Goal: Information Seeking & Learning: Learn about a topic

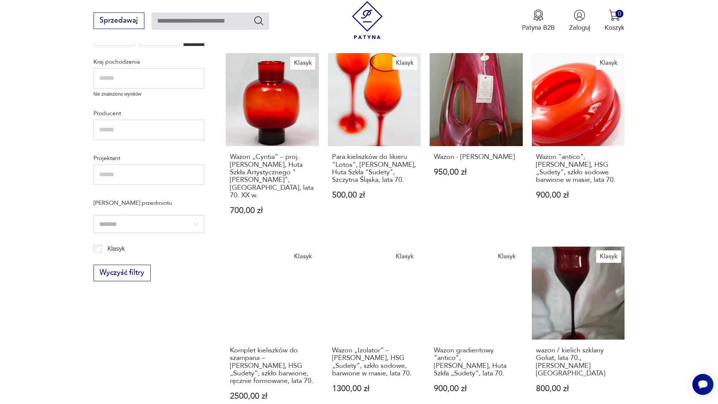
scroll to position [370, 0]
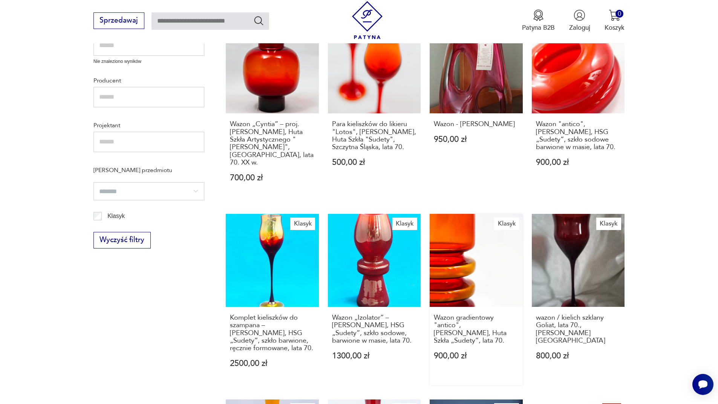
click at [475, 250] on link "Klasyk Wazon gradientowy "antico", [PERSON_NAME], [PERSON_NAME] „Sudety”, lata …" at bounding box center [476, 300] width 93 height 172
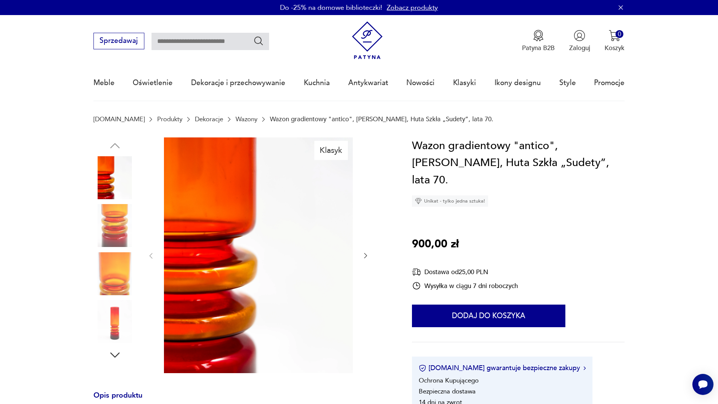
click at [366, 256] on icon "button" at bounding box center [366, 256] width 8 height 8
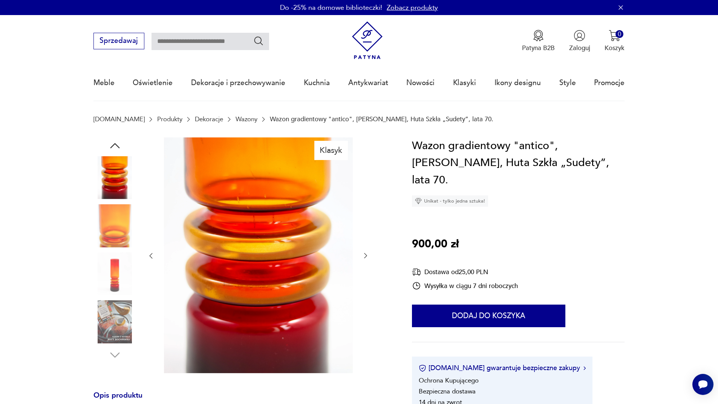
click at [366, 256] on icon "button" at bounding box center [366, 256] width 8 height 8
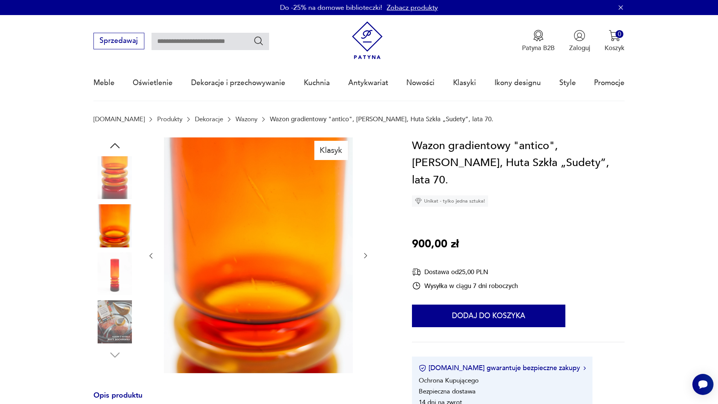
click at [366, 256] on icon "button" at bounding box center [366, 256] width 8 height 8
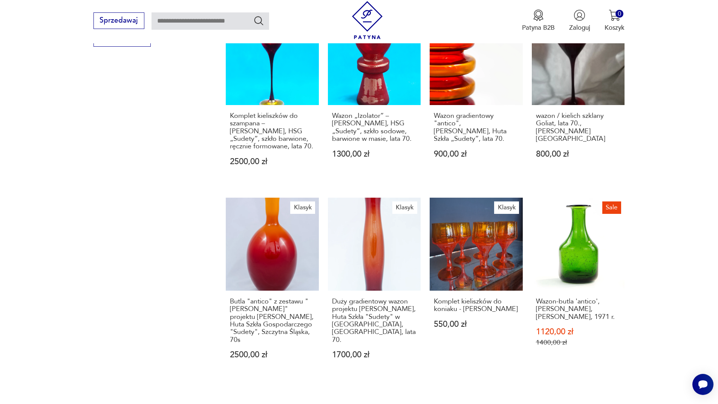
scroll to position [578, 0]
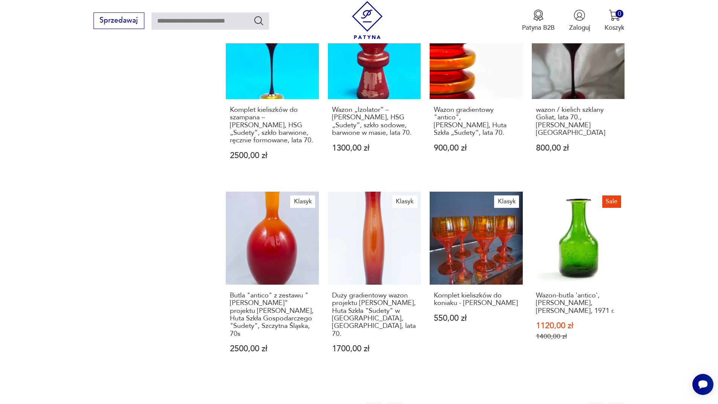
click at [457, 403] on button "3" at bounding box center [457, 411] width 16 height 16
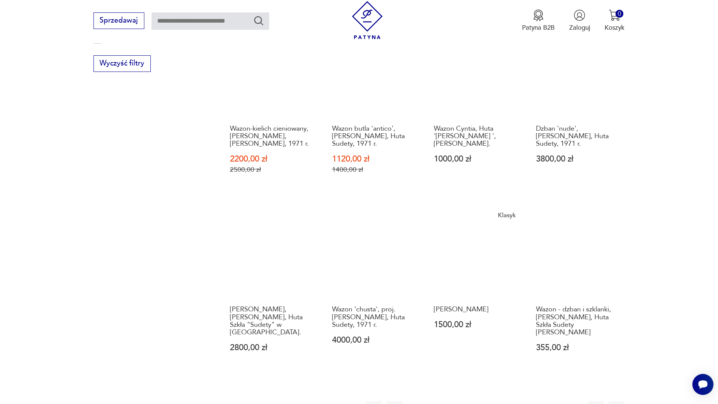
scroll to position [584, 0]
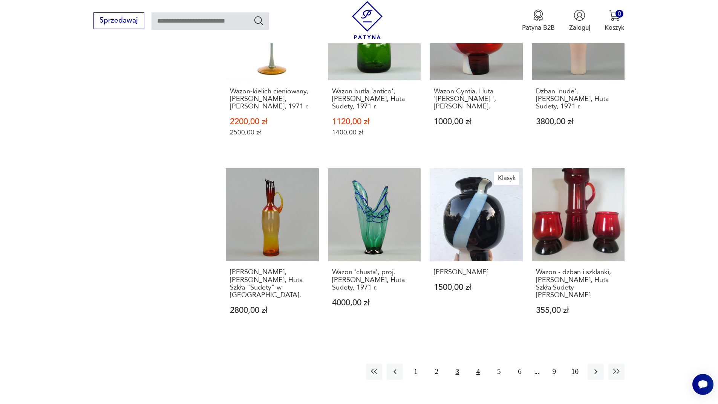
click at [481, 364] on button "4" at bounding box center [478, 372] width 16 height 16
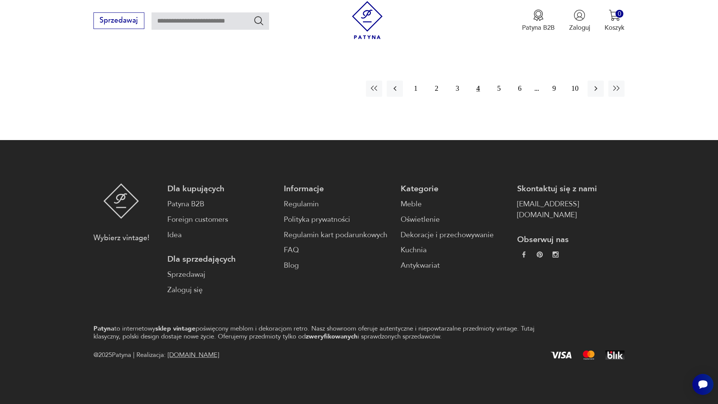
scroll to position [752, 0]
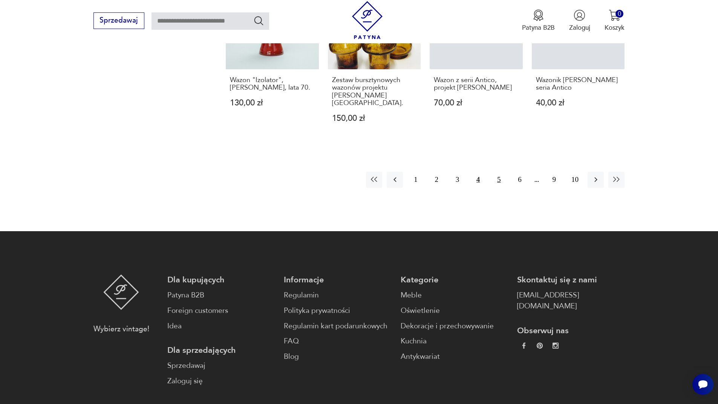
click at [499, 172] on button "5" at bounding box center [499, 180] width 16 height 16
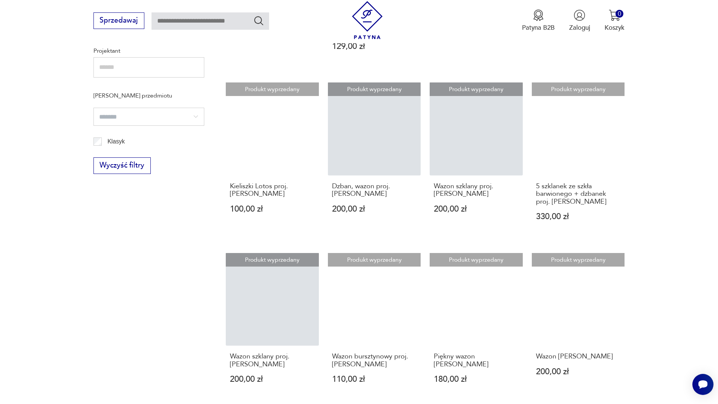
scroll to position [550, 0]
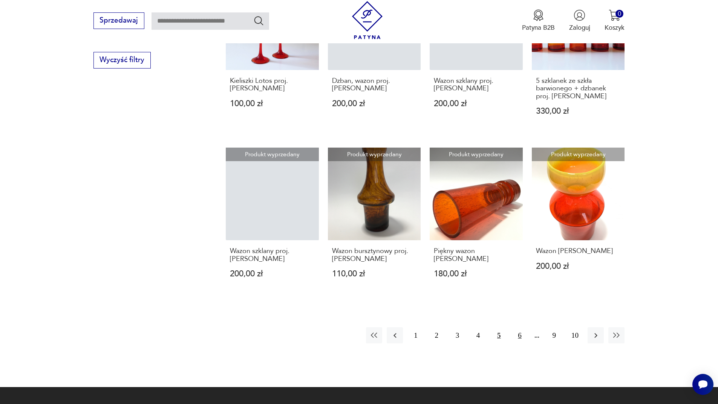
click at [519, 328] on button "6" at bounding box center [519, 336] width 16 height 16
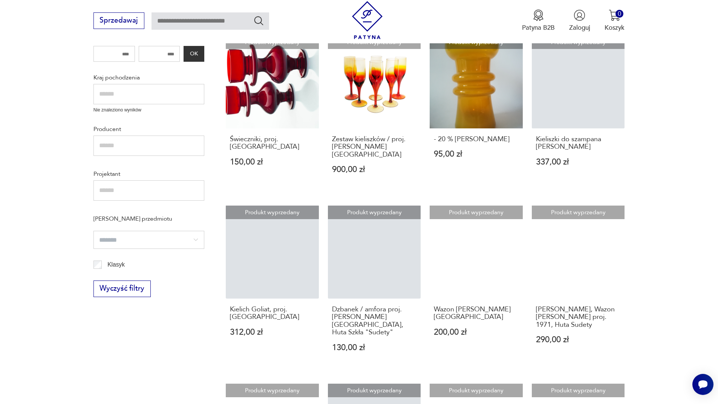
scroll to position [539, 0]
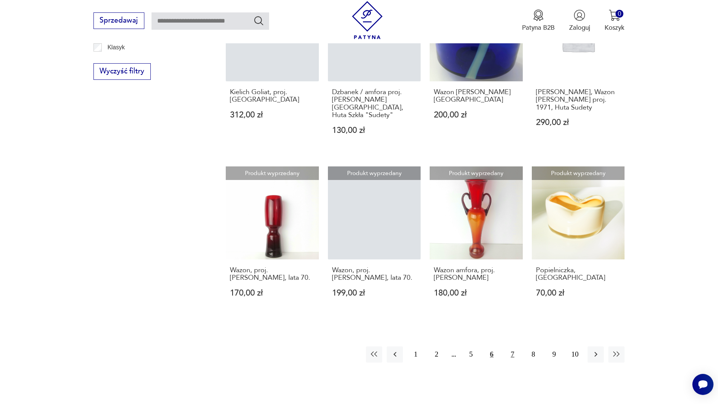
click at [515, 347] on button "7" at bounding box center [512, 355] width 16 height 16
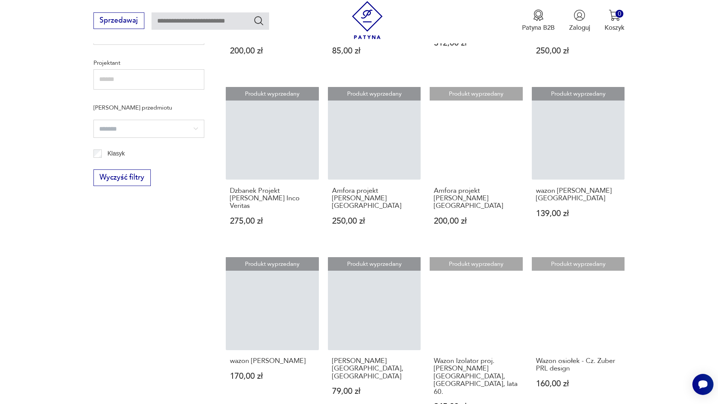
scroll to position [496, 0]
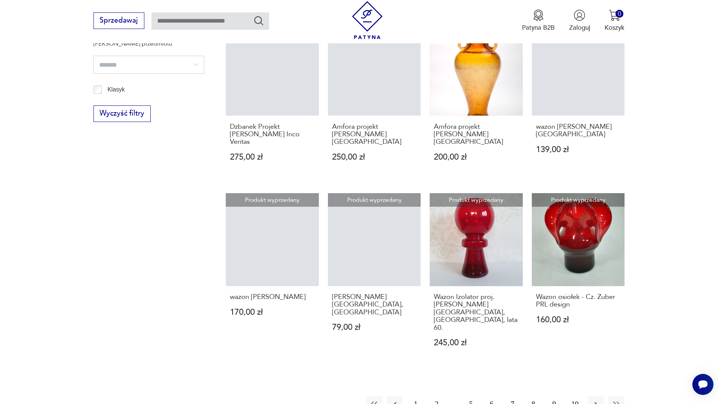
click at [536, 397] on button "8" at bounding box center [533, 405] width 16 height 16
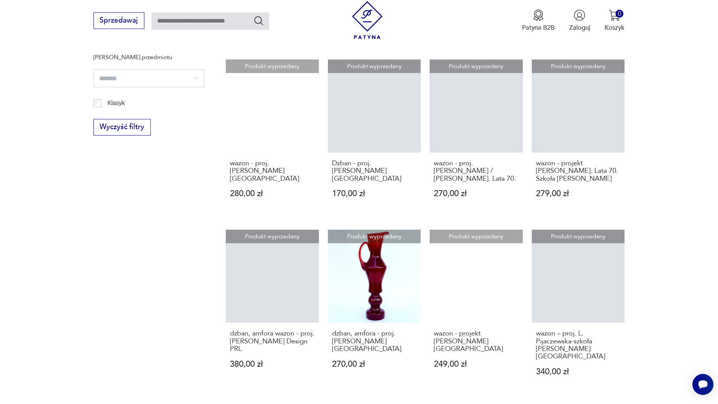
scroll to position [578, 0]
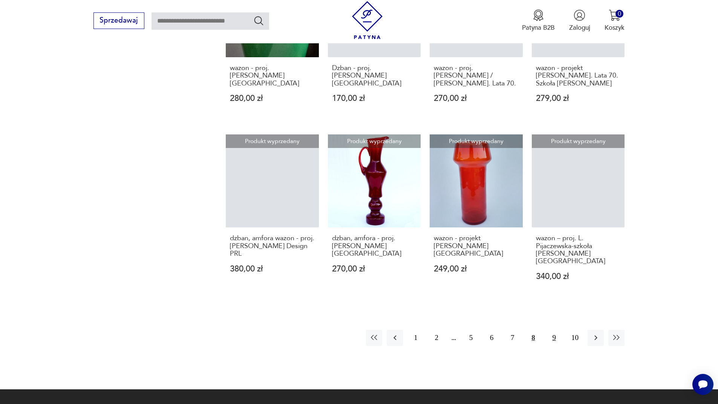
click at [554, 330] on button "9" at bounding box center [554, 338] width 16 height 16
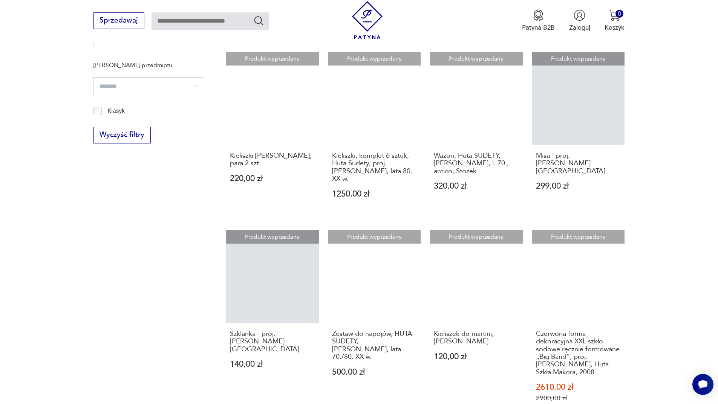
scroll to position [564, 0]
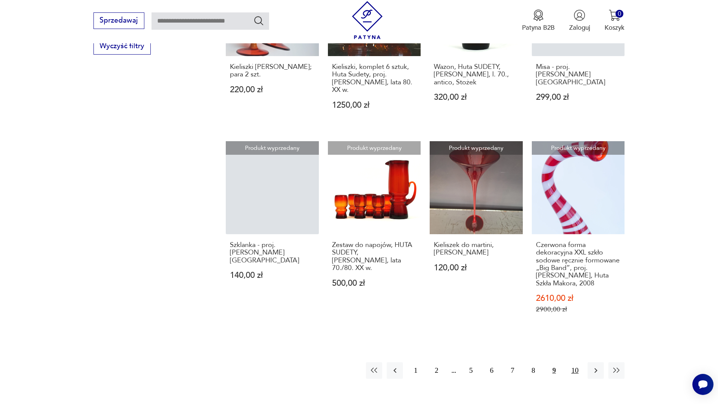
click at [574, 363] on button "10" at bounding box center [575, 371] width 16 height 16
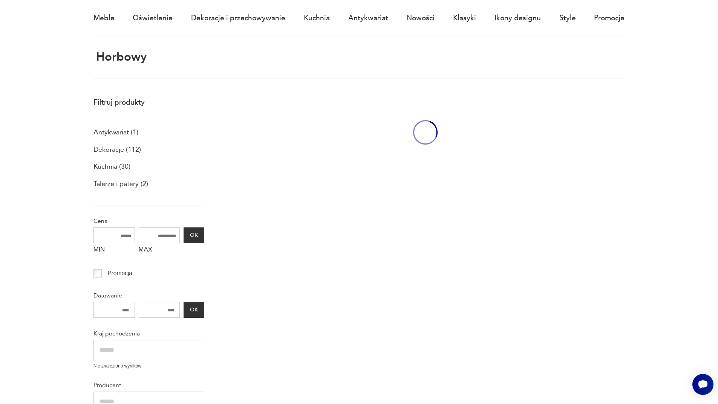
scroll to position [45, 0]
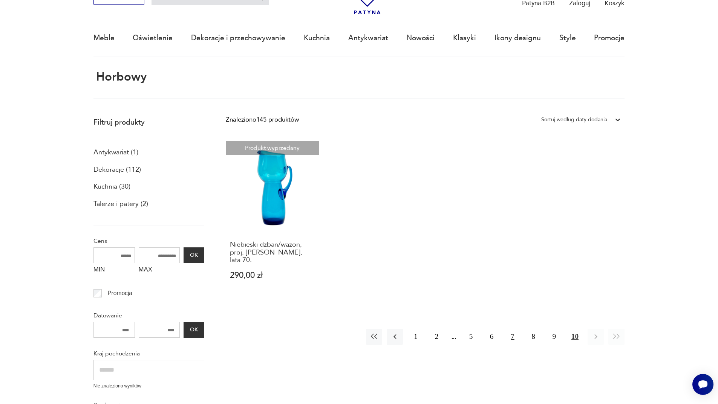
click at [509, 329] on button "7" at bounding box center [512, 337] width 16 height 16
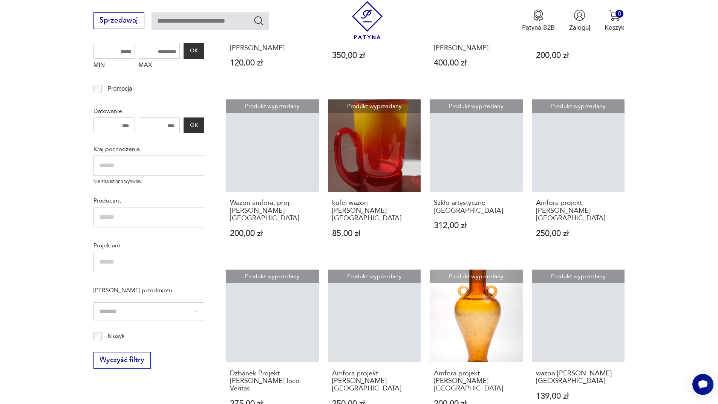
scroll to position [544, 0]
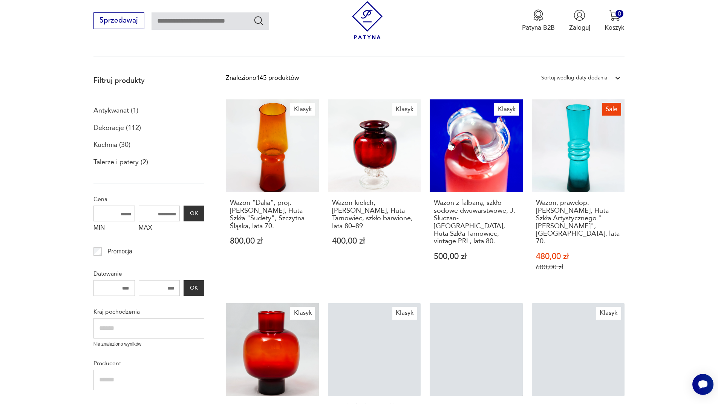
scroll to position [578, 0]
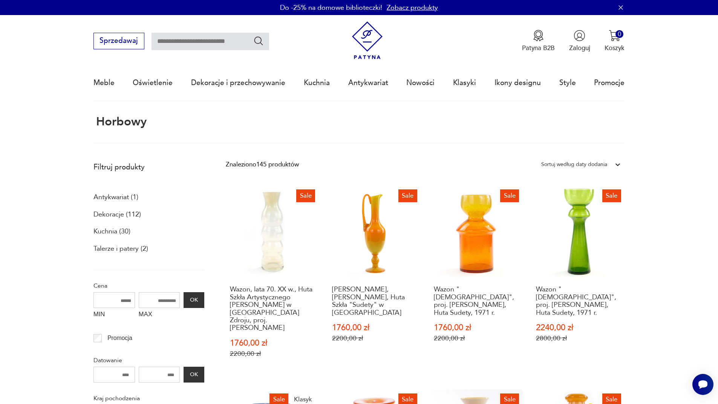
scroll to position [578, 0]
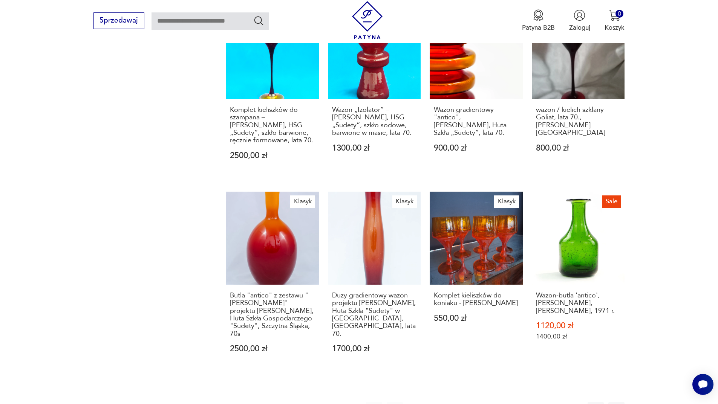
scroll to position [625, 0]
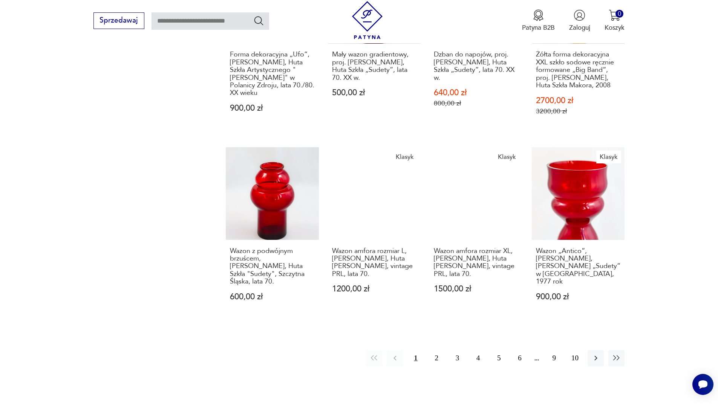
scroll to position [45, 0]
